Goal: Information Seeking & Learning: Learn about a topic

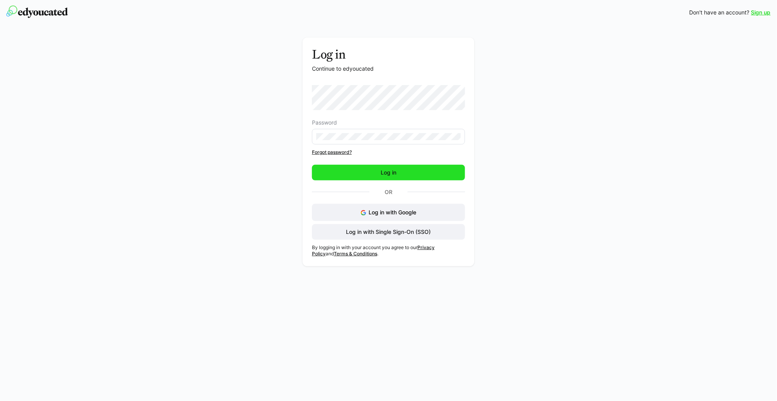
click at [340, 171] on span "Log in" at bounding box center [388, 173] width 153 height 16
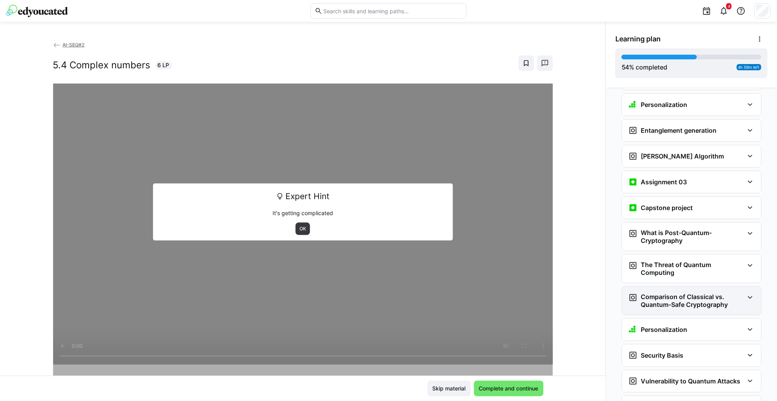
scroll to position [1181, 0]
click at [302, 230] on span "OK" at bounding box center [303, 229] width 8 height 6
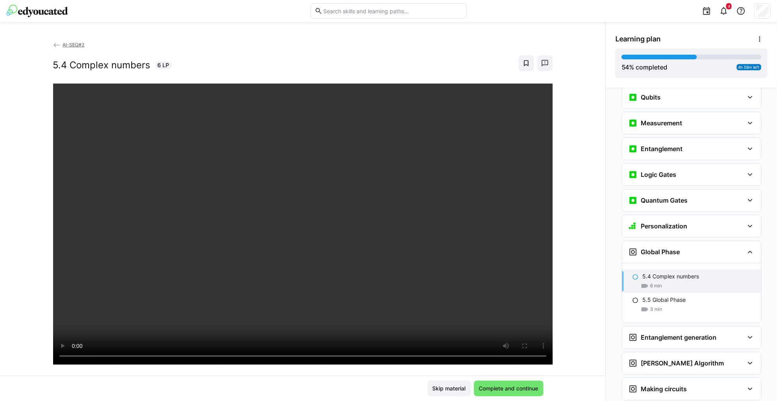
scroll to position [741, 0]
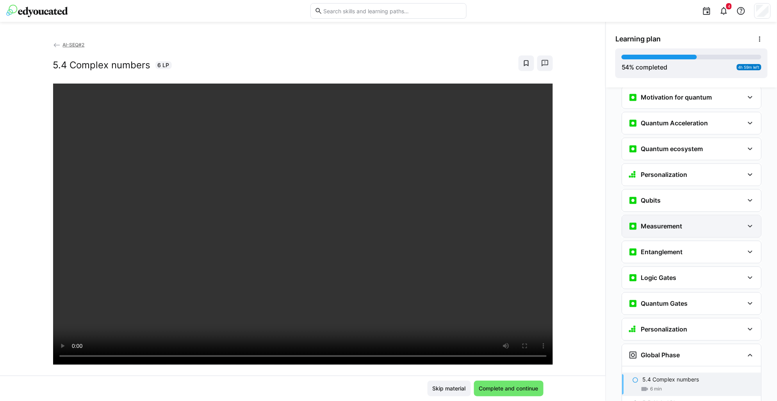
click at [746, 221] on eds-icon at bounding box center [750, 225] width 9 height 9
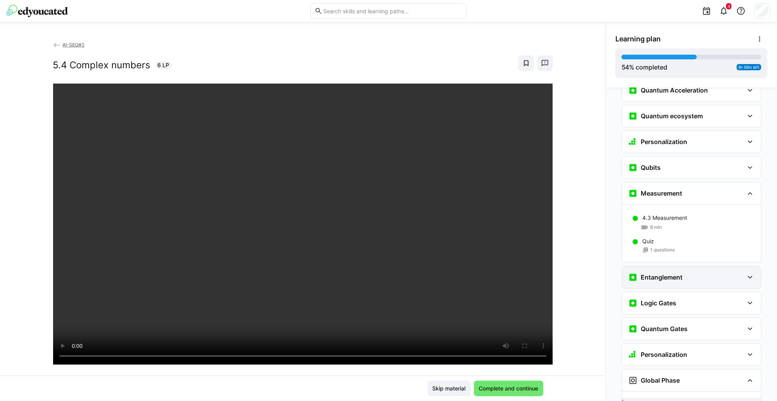
scroll to position [790, 0]
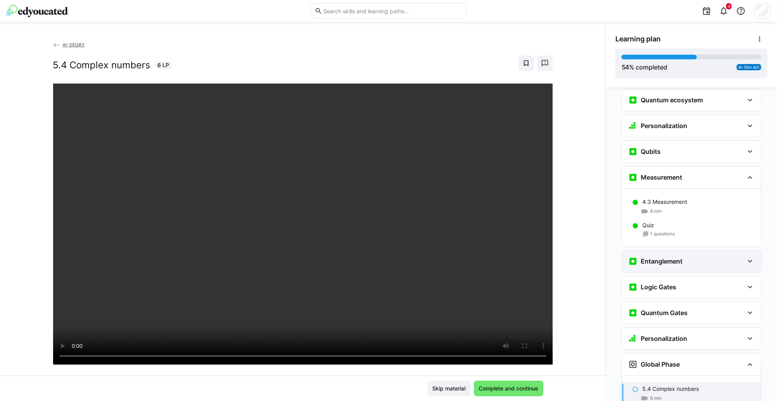
click at [653, 257] on h3 "Entanglement" at bounding box center [662, 261] width 42 height 8
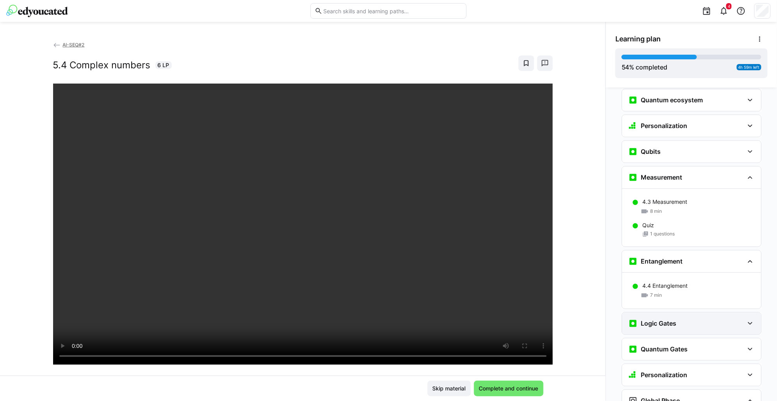
click at [683, 319] on div "Logic Gates" at bounding box center [686, 323] width 116 height 9
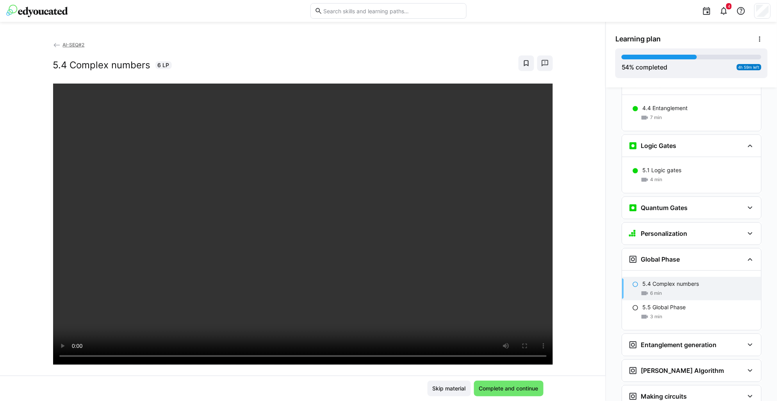
scroll to position [985, 0]
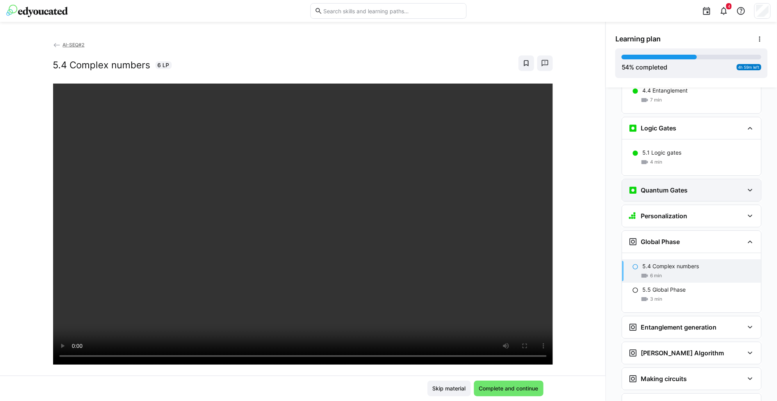
click at [664, 186] on h3 "Quantum Gates" at bounding box center [664, 190] width 47 height 8
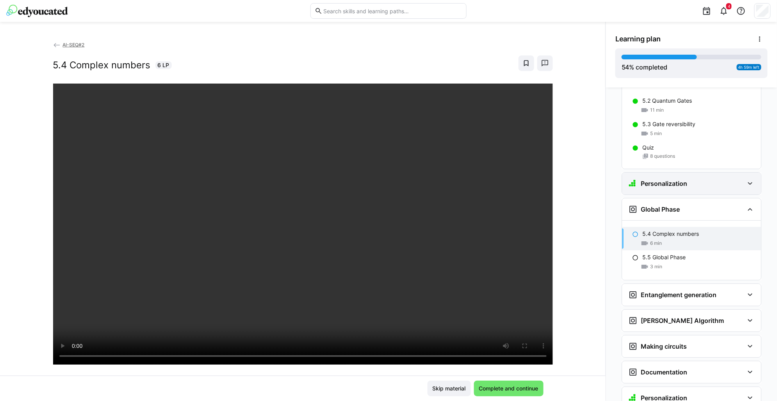
scroll to position [1132, 0]
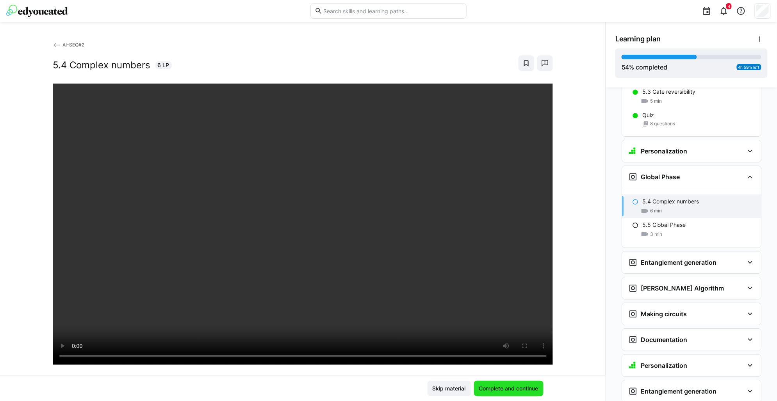
click at [512, 384] on span "Complete and continue" at bounding box center [509, 389] width 70 height 16
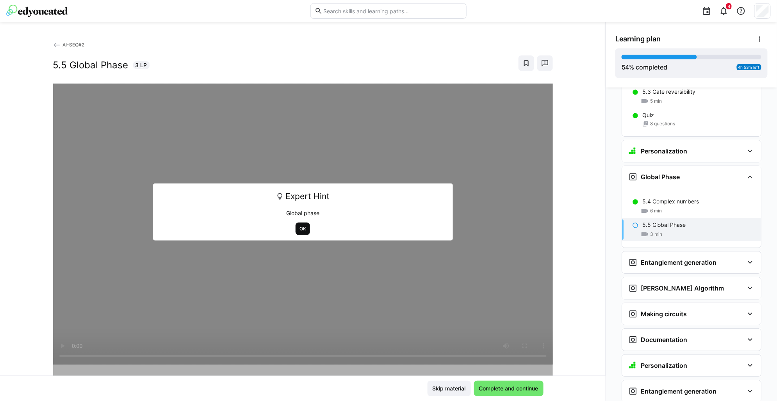
click at [305, 230] on span "OK" at bounding box center [303, 229] width 14 height 12
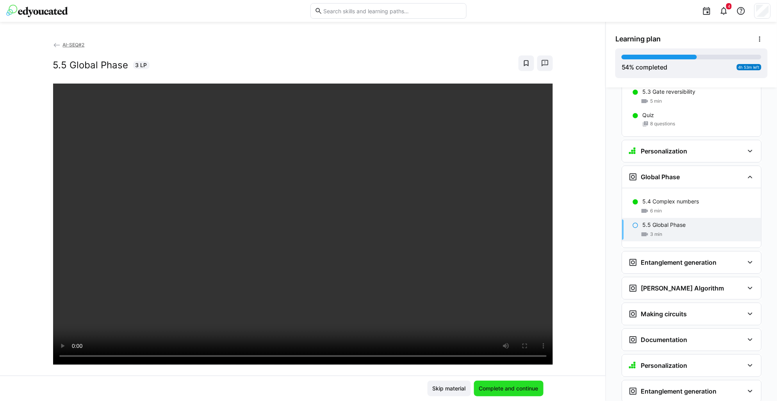
click at [519, 394] on span "Complete and continue" at bounding box center [509, 389] width 70 height 16
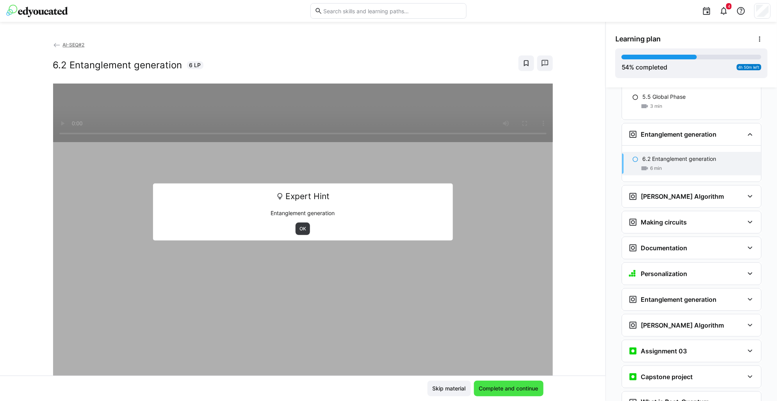
scroll to position [1284, 0]
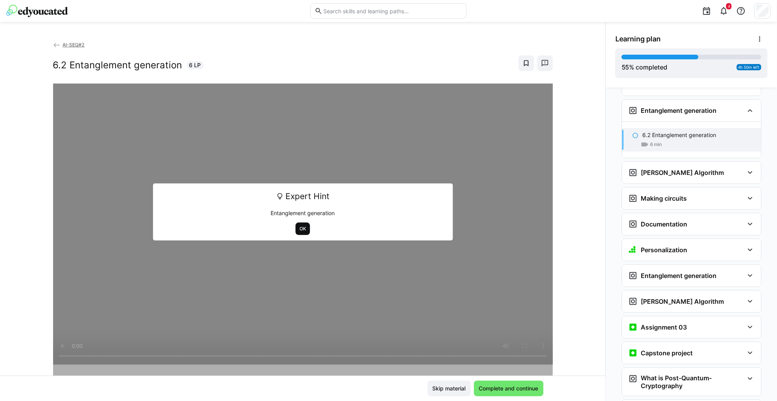
click at [299, 227] on span "OK" at bounding box center [303, 229] width 8 height 6
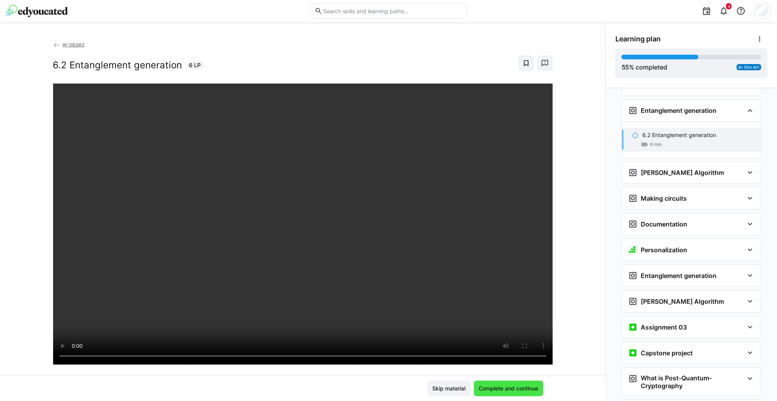
click at [518, 385] on span "Complete and continue" at bounding box center [509, 389] width 62 height 8
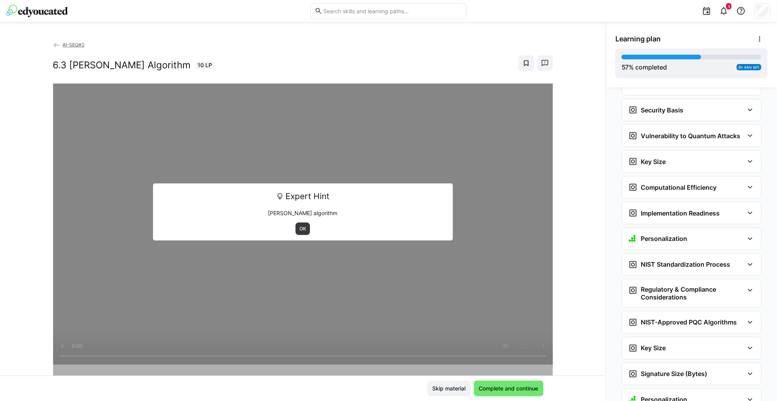
scroll to position [1736, 0]
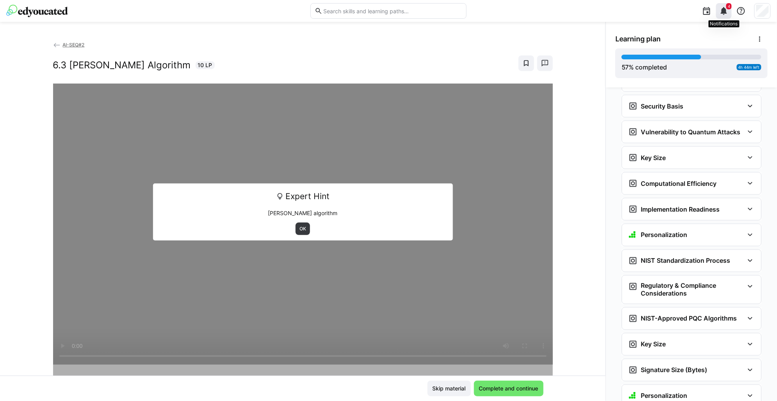
click at [724, 14] on eds-icon at bounding box center [723, 10] width 9 height 9
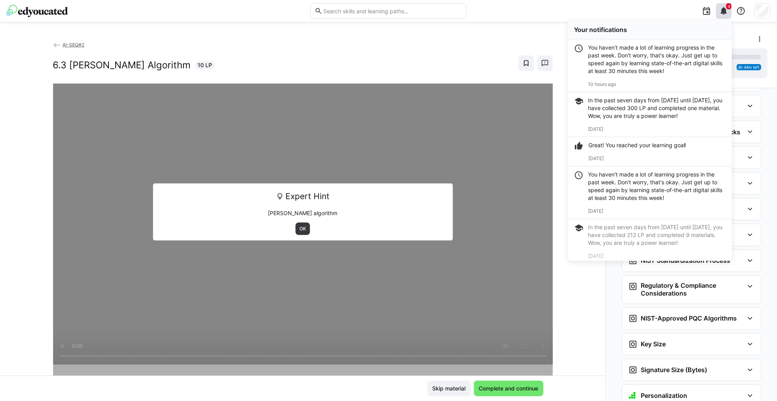
click at [528, 12] on div "4 Your notifications You haven't made a lot of learning progress in the past we…" at bounding box center [621, 11] width 299 height 22
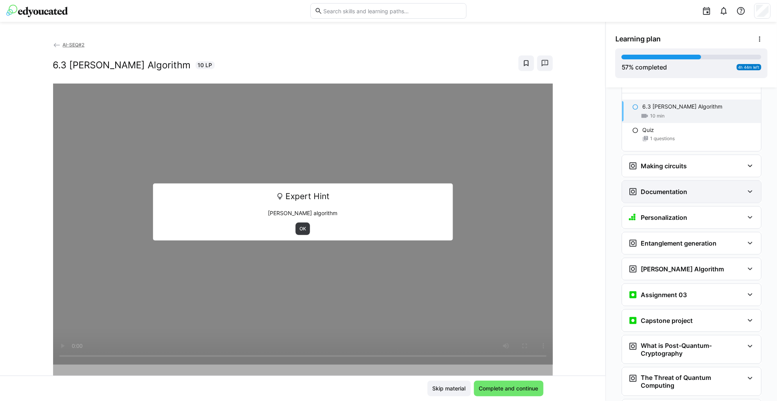
scroll to position [1346, 0]
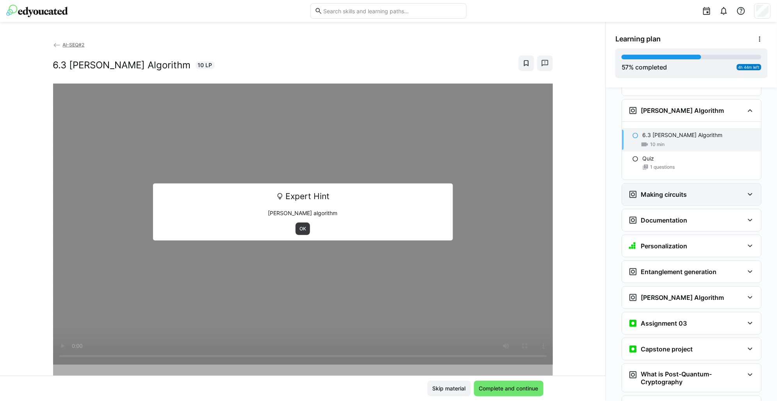
click at [674, 190] on div "Making circuits" at bounding box center [657, 194] width 59 height 9
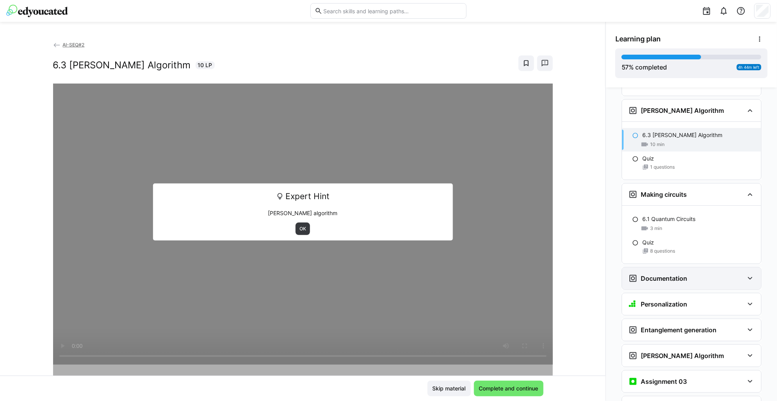
click at [673, 275] on h3 "Documentation" at bounding box center [664, 279] width 46 height 8
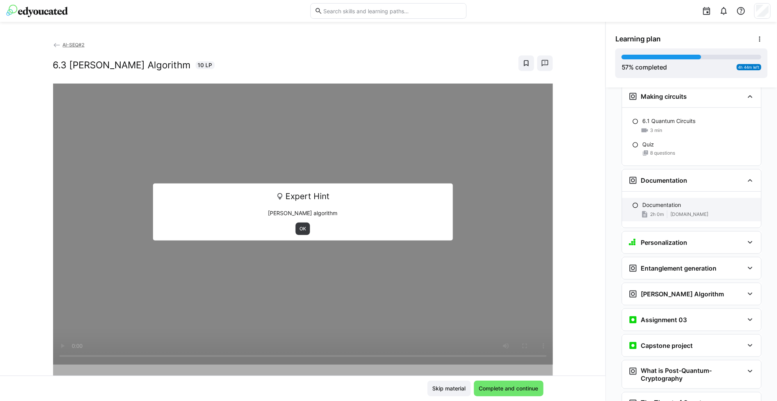
scroll to position [1492, 0]
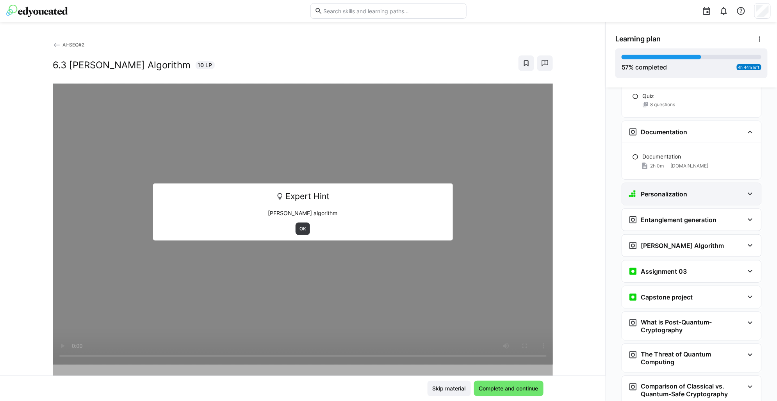
click at [679, 188] on div "Personalization" at bounding box center [691, 194] width 139 height 22
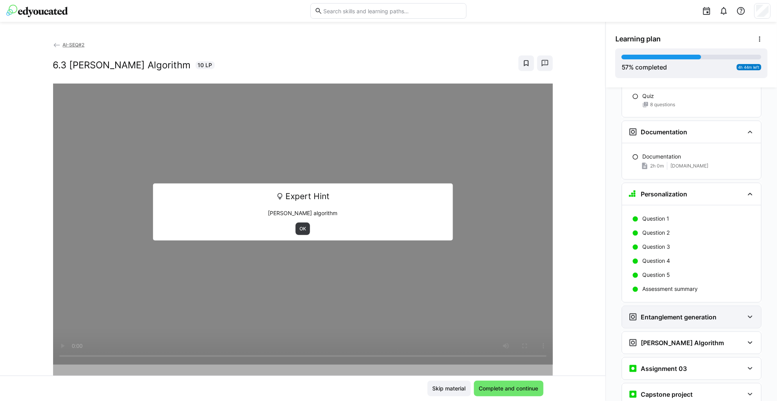
click at [668, 313] on h3 "Entanglement generation" at bounding box center [679, 317] width 76 height 8
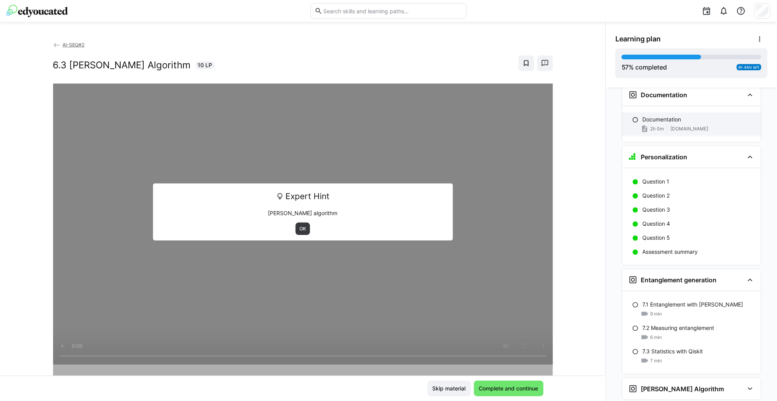
scroll to position [1639, 0]
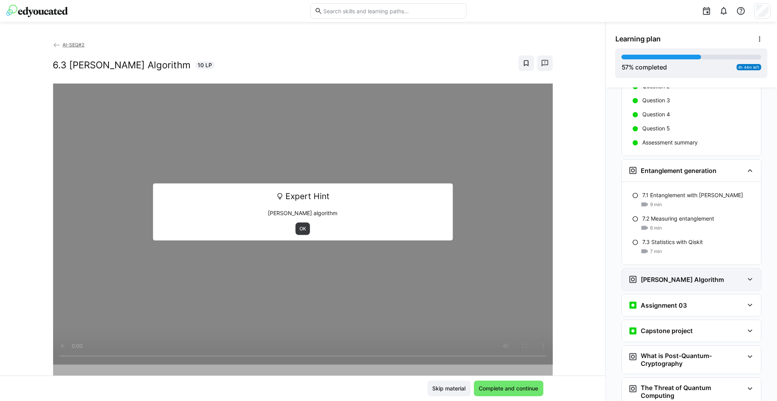
click at [671, 276] on h3 "[PERSON_NAME] Algorithm" at bounding box center [682, 280] width 83 height 8
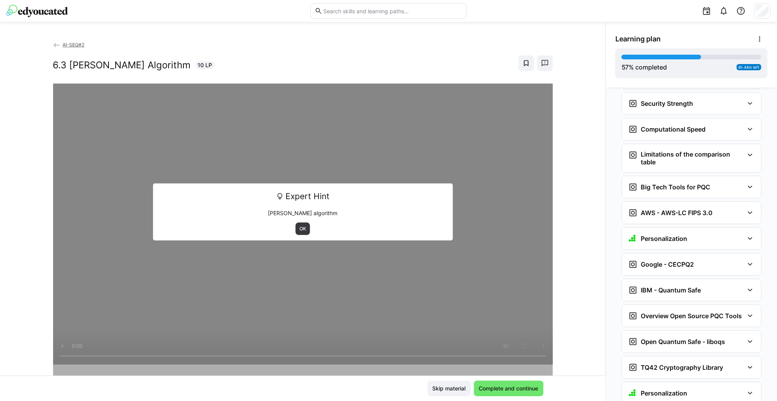
scroll to position [2481, 0]
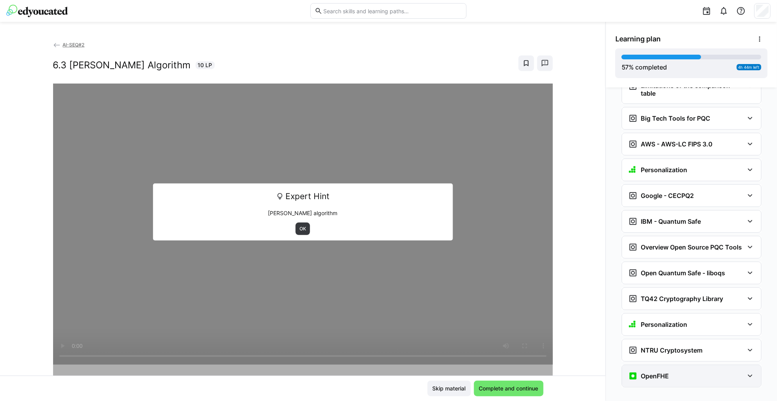
click at [647, 370] on div "OpenFHE" at bounding box center [691, 376] width 139 height 22
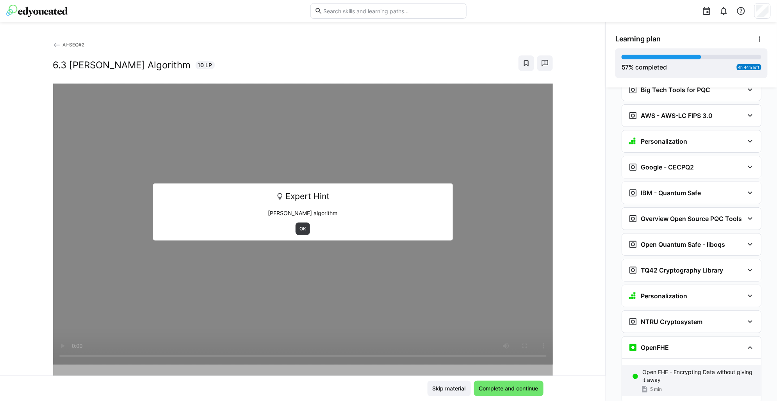
scroll to position [2525, 0]
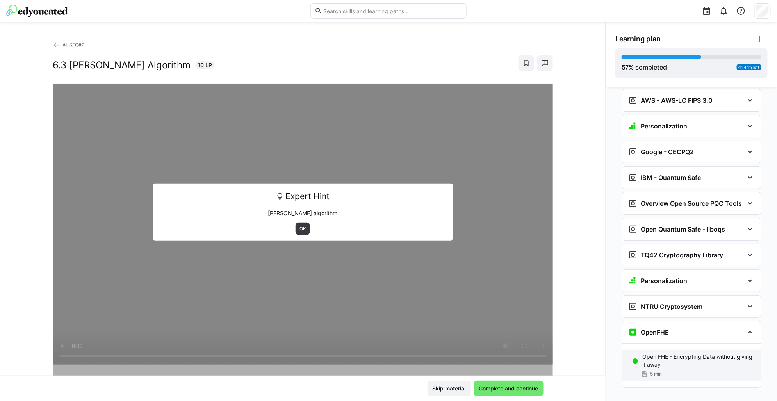
click at [698, 353] on p "Open FHE - Encrypting Data without giving it away" at bounding box center [698, 361] width 112 height 16
